Goal: Information Seeking & Learning: Check status

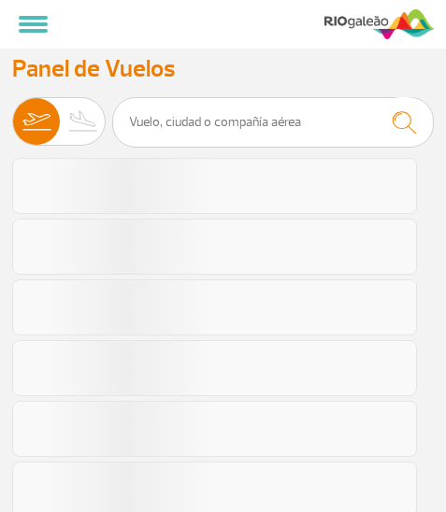
select select "es"
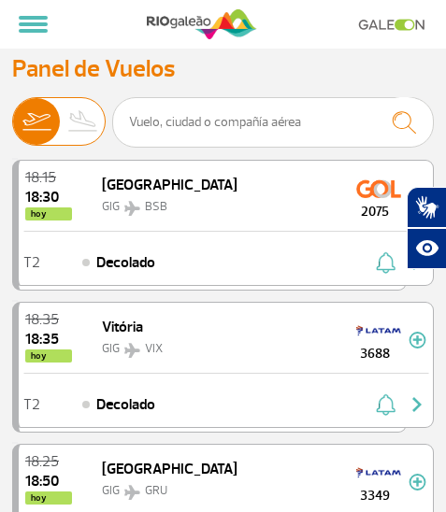
click at [88, 122] on img at bounding box center [83, 121] width 47 height 47
click at [12, 113] on input "[PERSON_NAME]" at bounding box center [12, 113] width 0 height 0
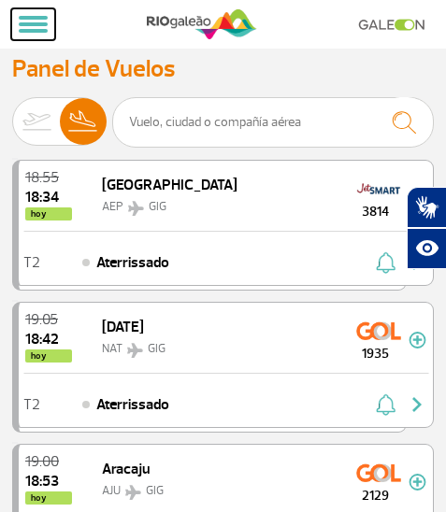
click at [32, 25] on span at bounding box center [33, 24] width 29 height 4
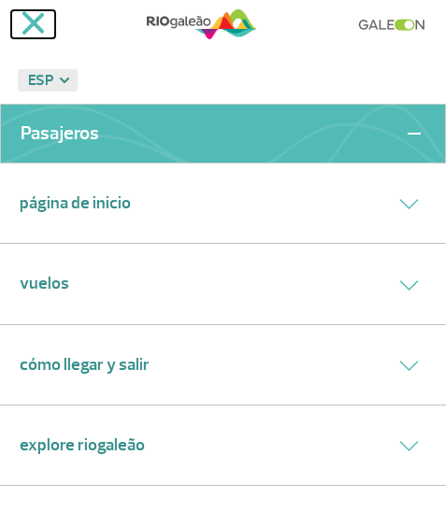
scroll to position [93, 0]
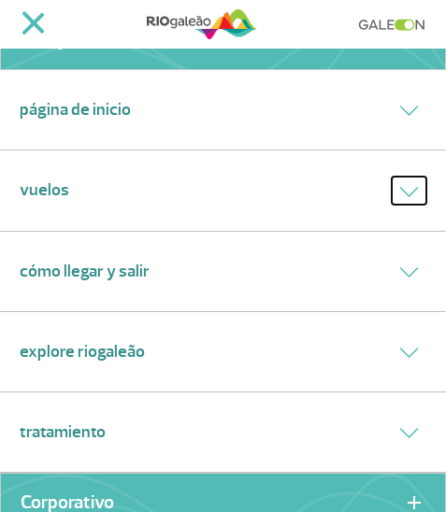
click at [401, 190] on icon at bounding box center [409, 192] width 17 height 8
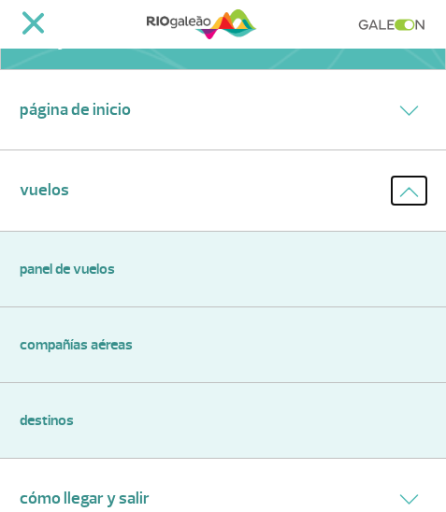
click at [403, 194] on icon at bounding box center [409, 192] width 20 height 10
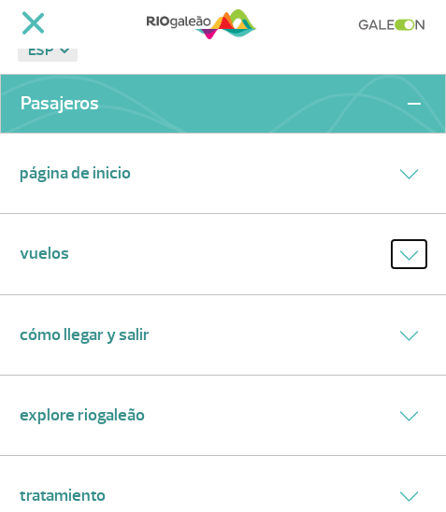
scroll to position [0, 0]
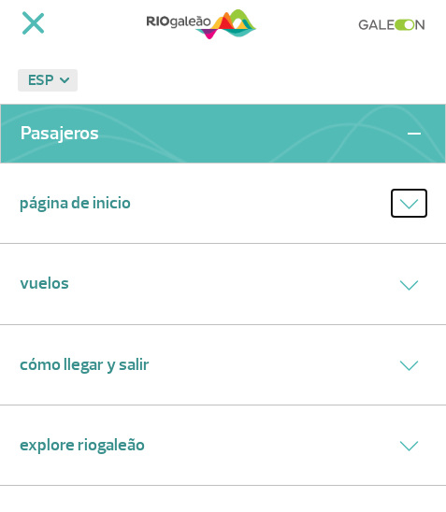
click at [394, 196] on button at bounding box center [409, 203] width 35 height 27
click at [399, 199] on icon at bounding box center [409, 204] width 20 height 10
click at [399, 283] on icon at bounding box center [409, 285] width 20 height 10
click at [399, 286] on icon at bounding box center [409, 285] width 20 height 10
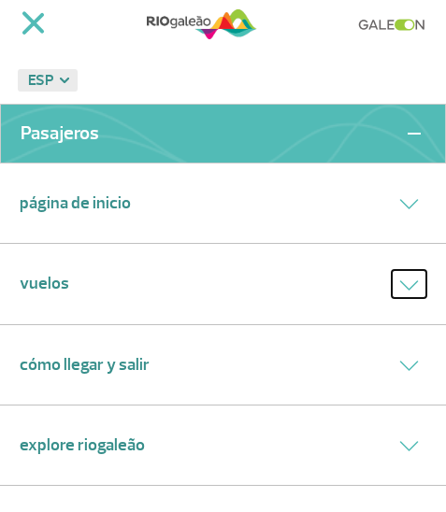
click at [399, 286] on icon at bounding box center [409, 285] width 20 height 10
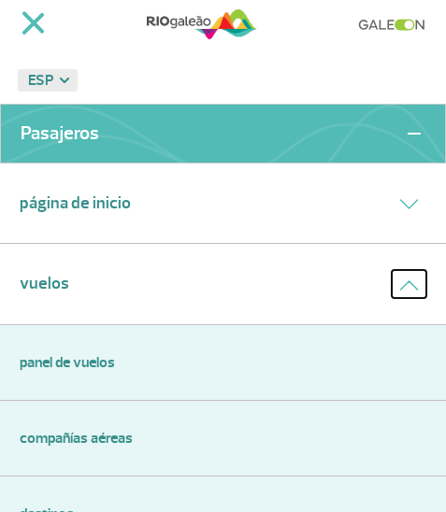
click at [399, 286] on icon at bounding box center [409, 285] width 20 height 10
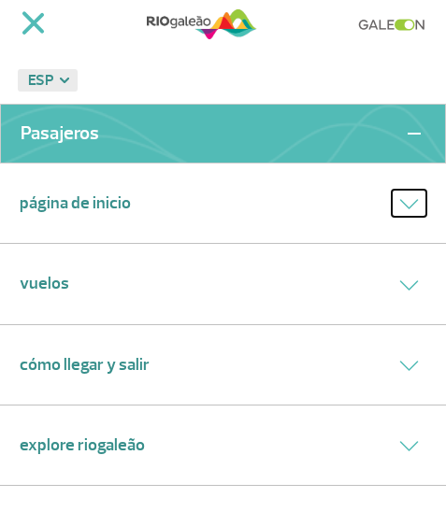
click at [399, 201] on icon at bounding box center [409, 204] width 20 height 10
click at [399, 281] on icon at bounding box center [409, 285] width 20 height 10
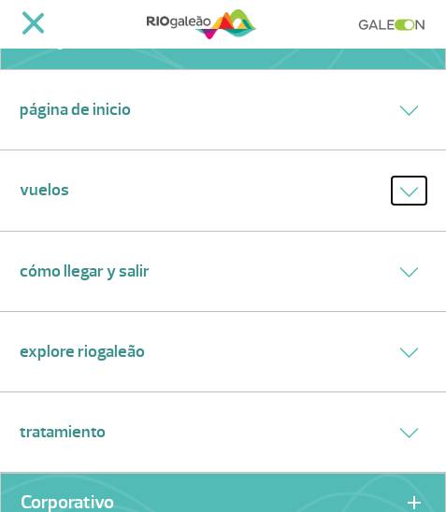
scroll to position [187, 0]
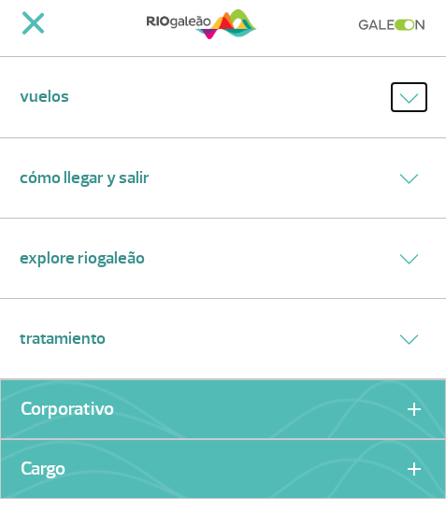
click at [399, 97] on icon at bounding box center [409, 98] width 20 height 10
